Goal: Task Accomplishment & Management: Use online tool/utility

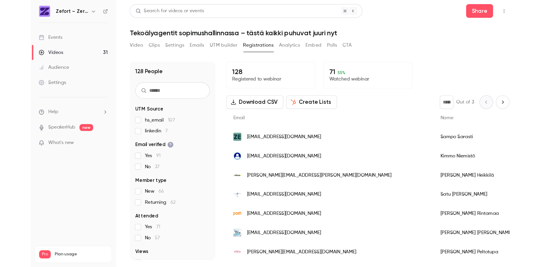
scroll to position [13, 0]
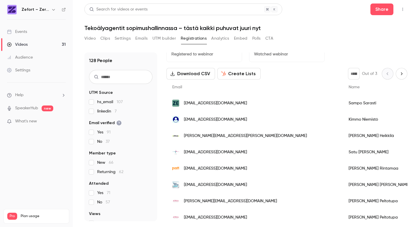
click at [39, 43] on link "Videos 31" at bounding box center [36, 44] width 73 height 13
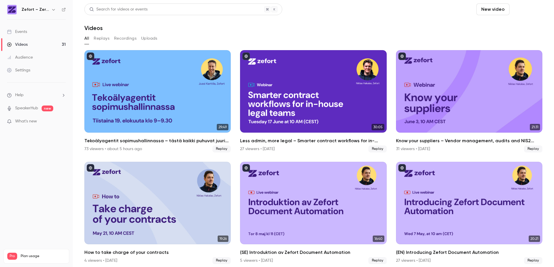
click at [419, 6] on button "Schedule" at bounding box center [527, 9] width 31 height 12
click at [419, 26] on div "One time event" at bounding box center [511, 25] width 44 height 6
